Goal: Task Accomplishment & Management: Use online tool/utility

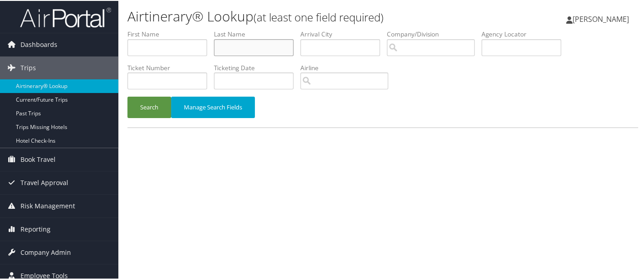
click at [269, 47] on input "text" at bounding box center [254, 46] width 80 height 17
type input "reynolds"
click at [127, 96] on button "Search" at bounding box center [149, 106] width 44 height 21
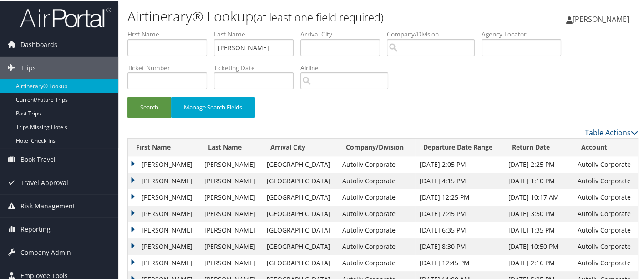
click at [132, 178] on td "DAMON SPENCER" at bounding box center [164, 180] width 72 height 16
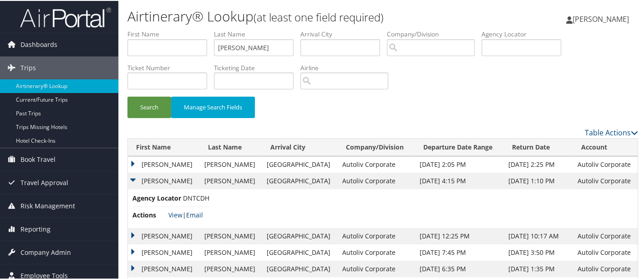
click at [195, 215] on link "Email" at bounding box center [194, 213] width 17 height 9
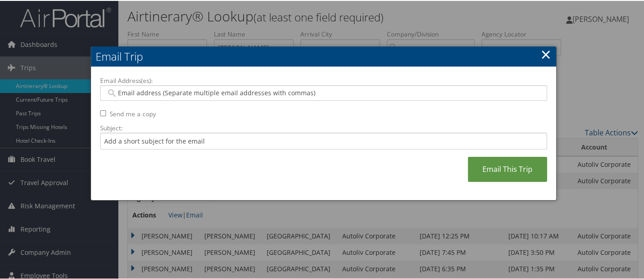
click at [160, 93] on input "Email Address(es):" at bounding box center [324, 91] width 436 height 9
type input "shelb"
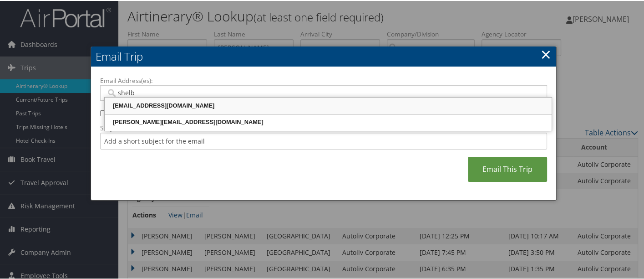
click at [171, 105] on div "SHELBY.AUILER@AUTOLIV.COM" at bounding box center [328, 104] width 444 height 9
type input "SHELBY.AUILER@AUTOLIV.COM"
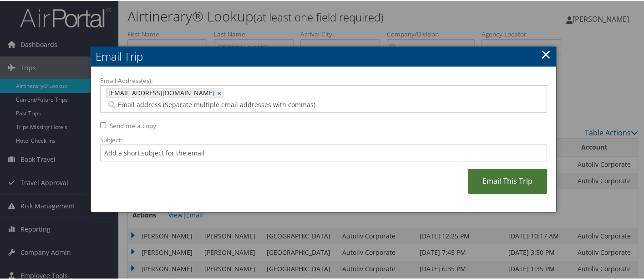
click at [505, 172] on link "Email This Trip" at bounding box center [507, 180] width 79 height 25
